Goal: Find specific page/section: Find specific page/section

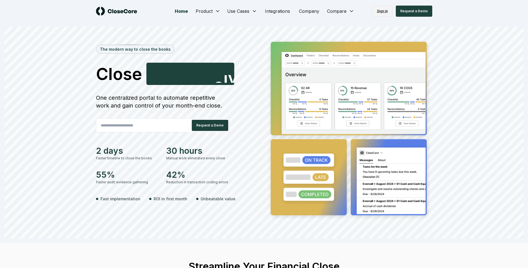
click at [384, 13] on link "Sign in" at bounding box center [382, 11] width 20 height 11
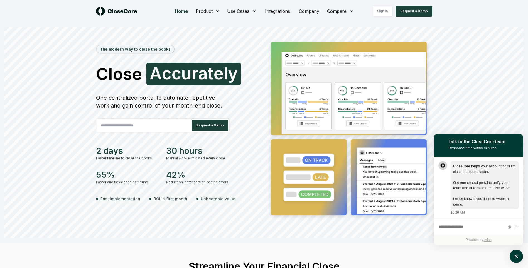
scroll to position [0, 0]
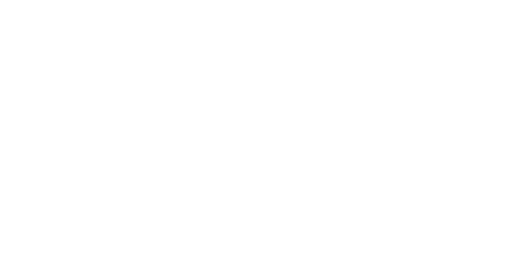
drag, startPoint x: 0, startPoint y: 0, endPoint x: 406, endPoint y: 77, distance: 413.7
click at [406, 77] on body at bounding box center [266, 134] width 532 height 268
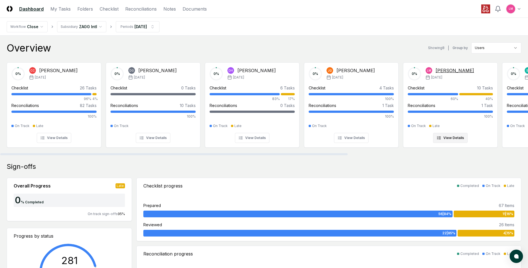
click at [415, 87] on div "Checklist" at bounding box center [415, 88] width 17 height 6
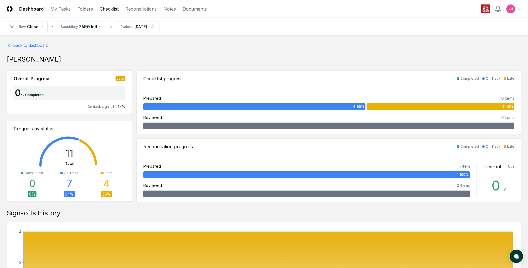
click at [108, 9] on link "Checklist" at bounding box center [109, 9] width 19 height 7
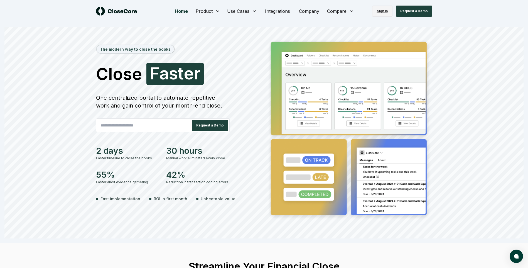
click at [384, 15] on link "Sign in" at bounding box center [382, 11] width 20 height 11
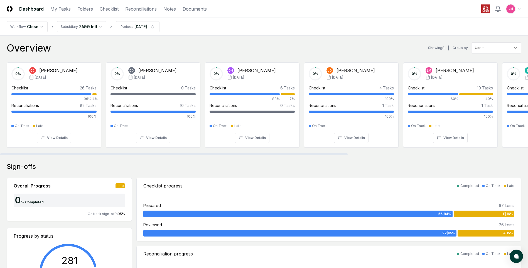
click at [372, 191] on div "Checklist progress Completed On Track Late Prepared 67 Items 56 | 84 % 11 | 16 …" at bounding box center [329, 209] width 384 height 63
